Goal: Information Seeking & Learning: Learn about a topic

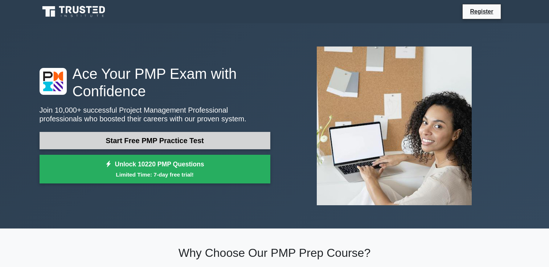
click at [178, 140] on link "Start Free PMP Practice Test" at bounding box center [155, 140] width 231 height 17
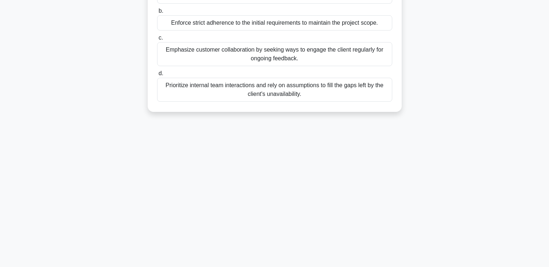
scroll to position [16, 0]
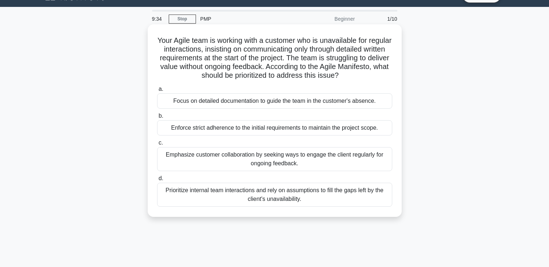
click at [301, 162] on div "Emphasize customer collaboration by seeking ways to engage the client regularly…" at bounding box center [274, 159] width 235 height 24
click at [157, 145] on input "c. Emphasize customer collaboration by seeking ways to engage the client regula…" at bounding box center [157, 142] width 0 height 5
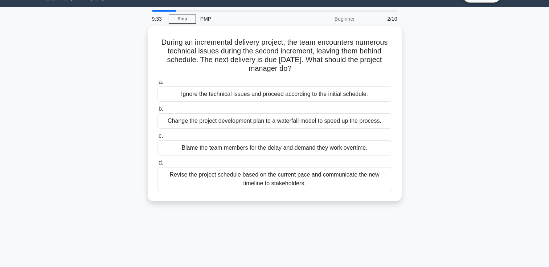
scroll to position [0, 0]
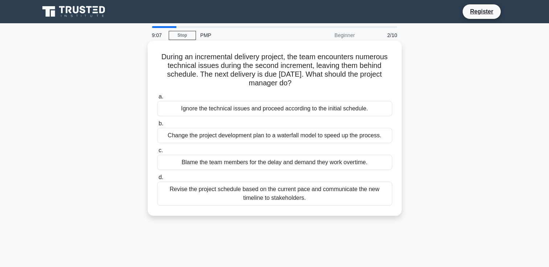
click at [377, 132] on div "Change the project development plan to a waterfall model to speed up the proces…" at bounding box center [274, 135] width 235 height 15
click at [157, 126] on input "b. Change the project development plan to a waterfall model to speed up the pro…" at bounding box center [157, 123] width 0 height 5
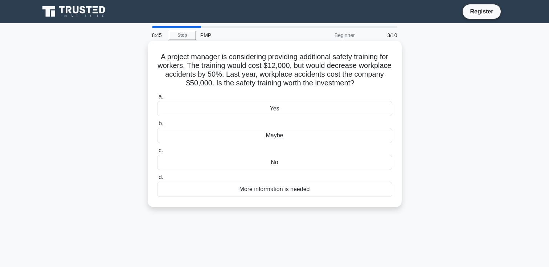
click at [323, 169] on div "No" at bounding box center [274, 161] width 235 height 15
click at [157, 153] on input "c. No" at bounding box center [157, 150] width 0 height 5
